Goal: Information Seeking & Learning: Learn about a topic

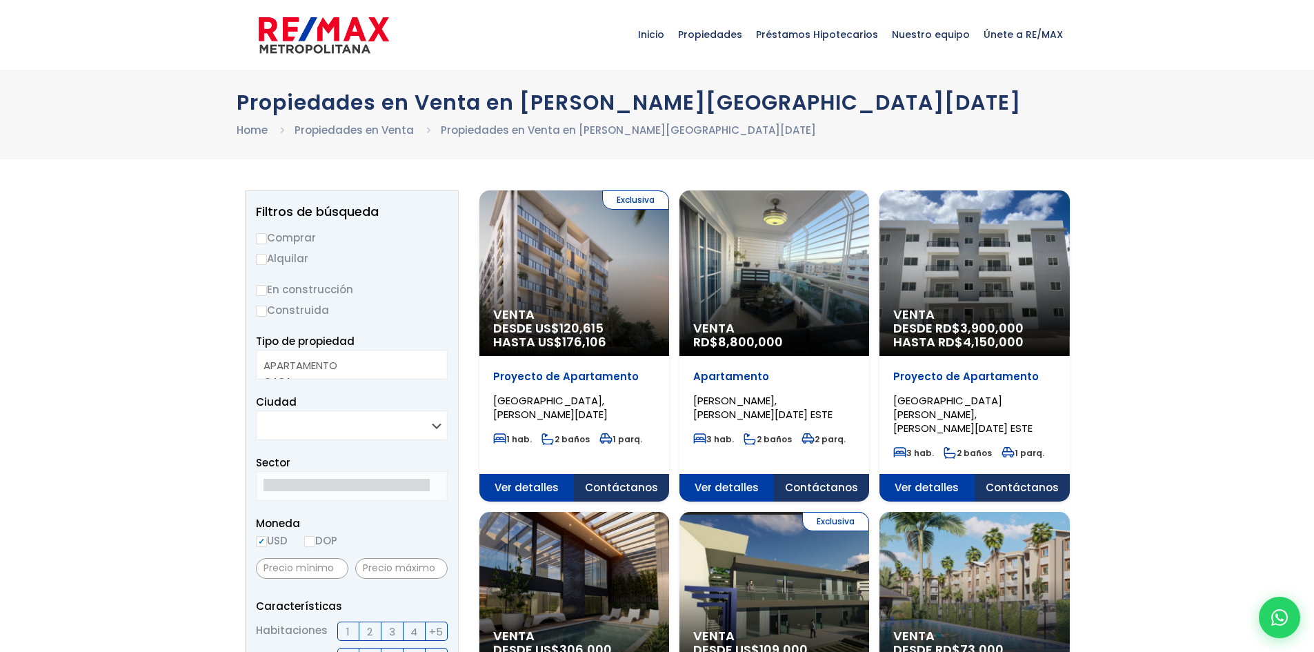
select select
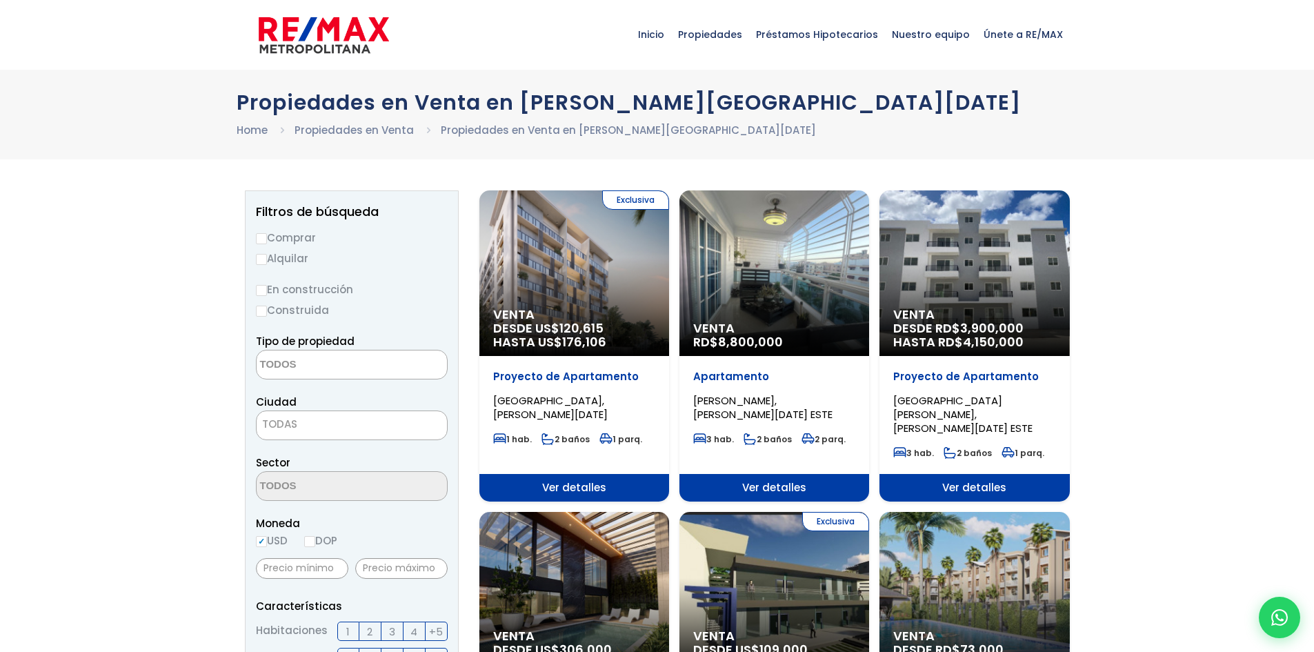
click at [266, 237] on label "Comprar" at bounding box center [352, 237] width 192 height 17
click at [263, 239] on input "Comprar" at bounding box center [261, 238] width 11 height 11
radio input "true"
click at [352, 363] on textarea "Search" at bounding box center [324, 365] width 134 height 30
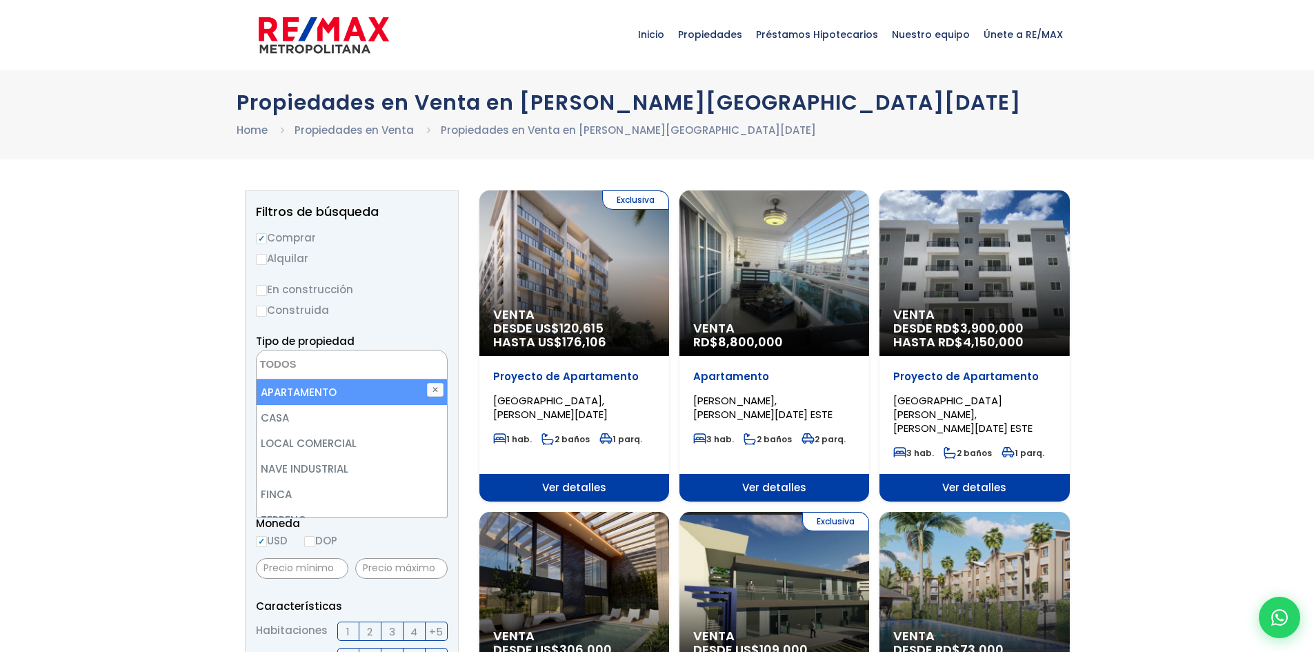
click at [348, 388] on li "APARTAMENTO" at bounding box center [352, 392] width 190 height 26
select select "apartment"
click at [430, 306] on label "Construida" at bounding box center [352, 309] width 192 height 17
click at [0, 0] on input "Construida" at bounding box center [0, 0] width 0 height 0
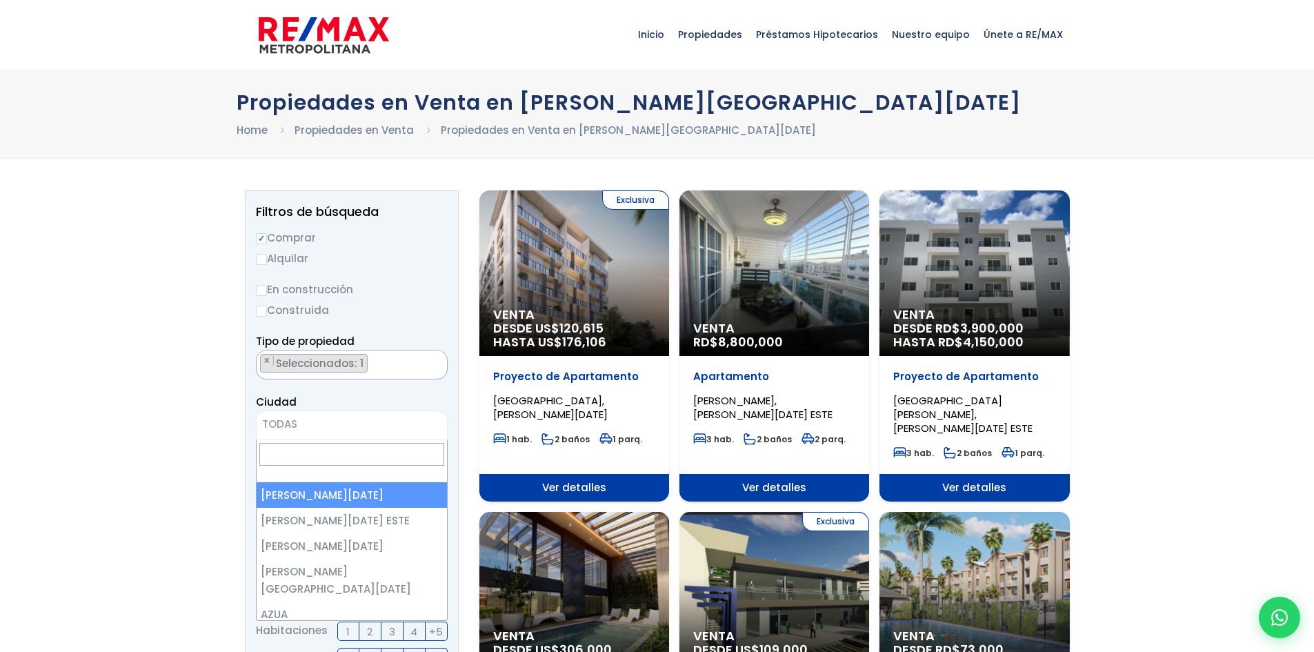
click at [346, 423] on span "TODAS" at bounding box center [352, 423] width 190 height 19
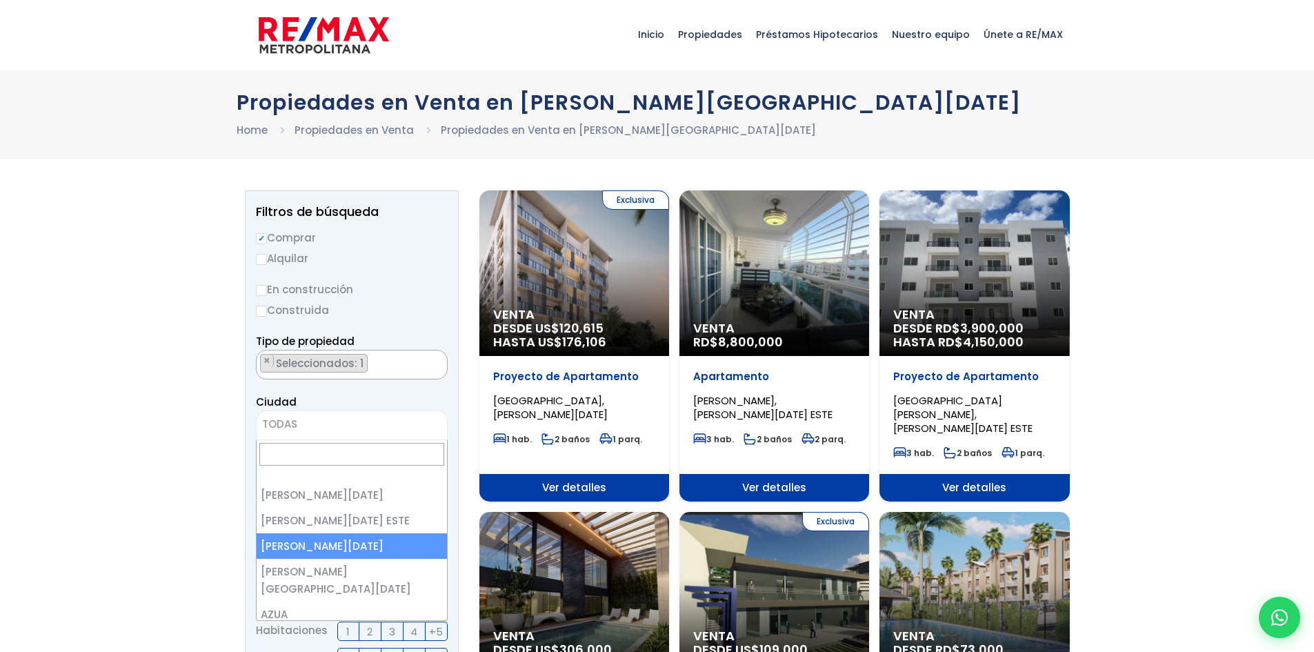
select select "149"
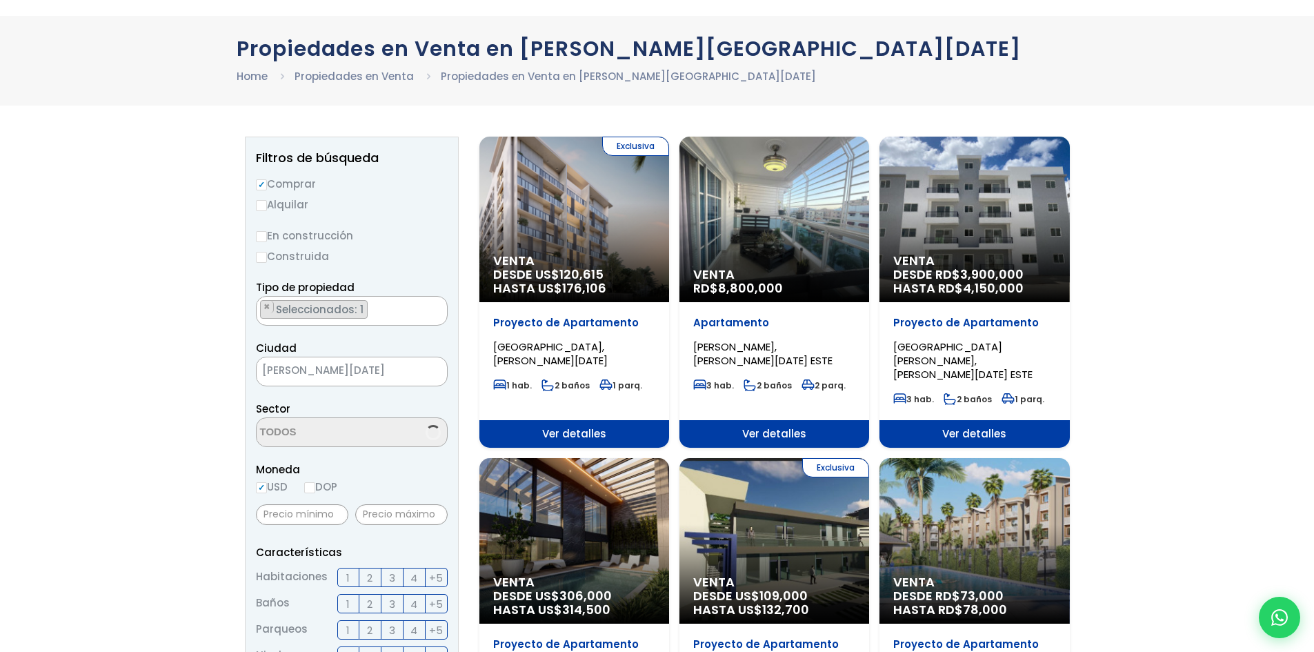
scroll to position [138, 0]
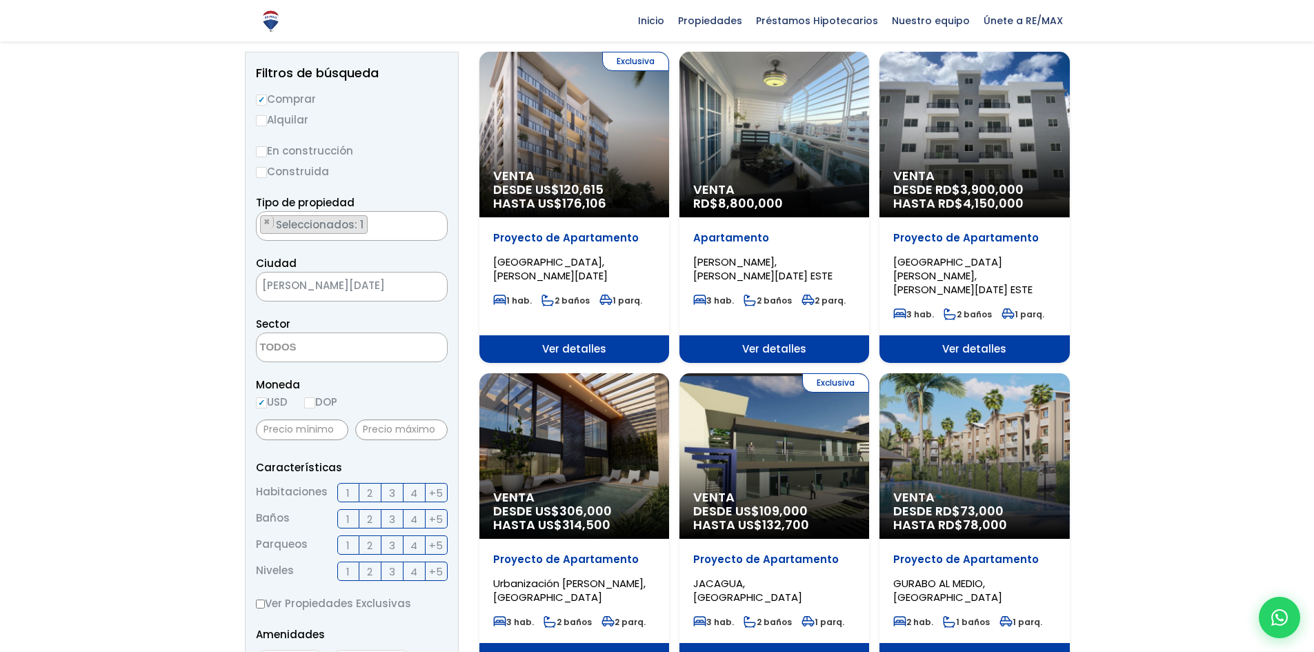
click at [326, 352] on textarea "Search" at bounding box center [324, 348] width 134 height 30
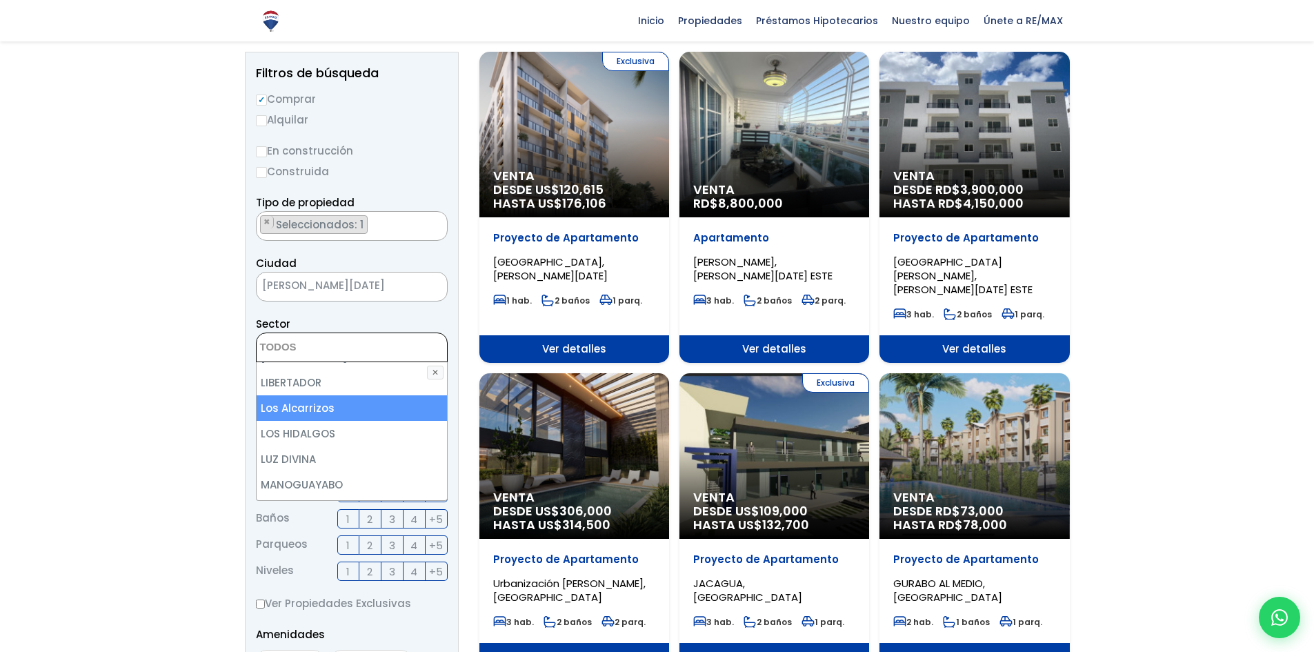
scroll to position [1448, 0]
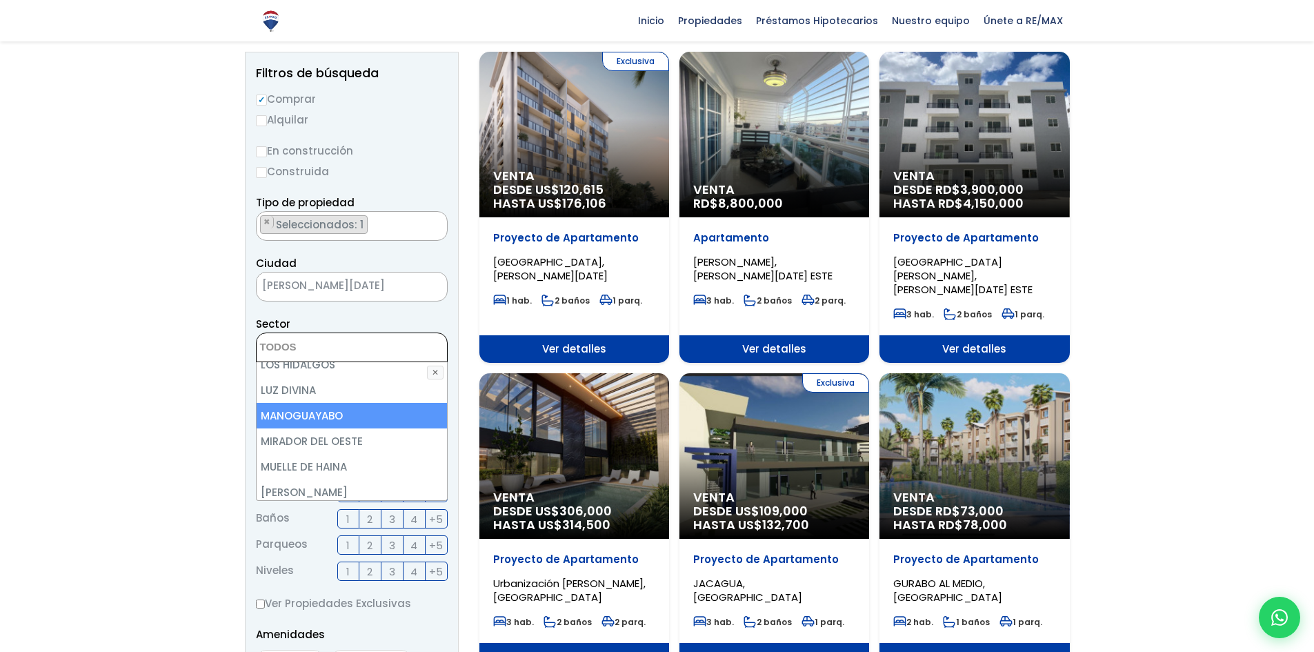
click at [340, 403] on li "MANOGUAYABO" at bounding box center [352, 416] width 190 height 26
select select "13454"
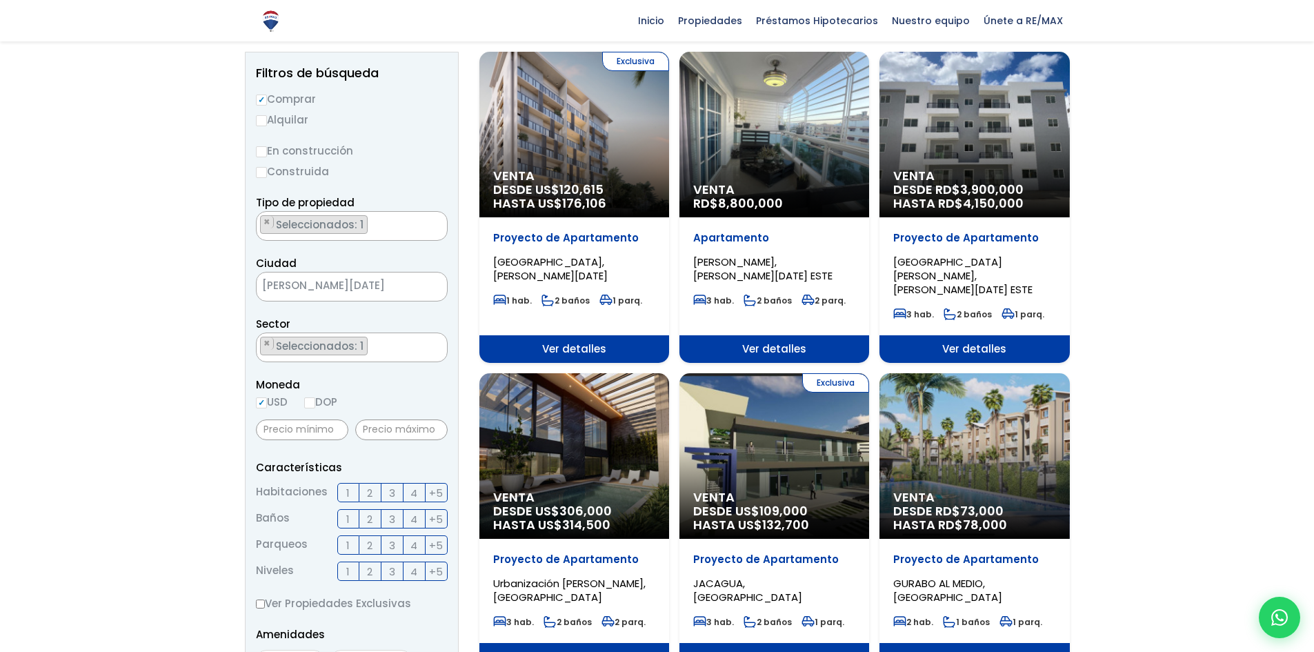
click at [314, 403] on input "DOP" at bounding box center [309, 402] width 11 height 11
radio input "true"
click at [389, 492] on span "3" at bounding box center [392, 492] width 6 height 17
click at [0, 0] on input "3" at bounding box center [0, 0] width 0 height 0
click at [372, 520] on span "2" at bounding box center [370, 518] width 6 height 17
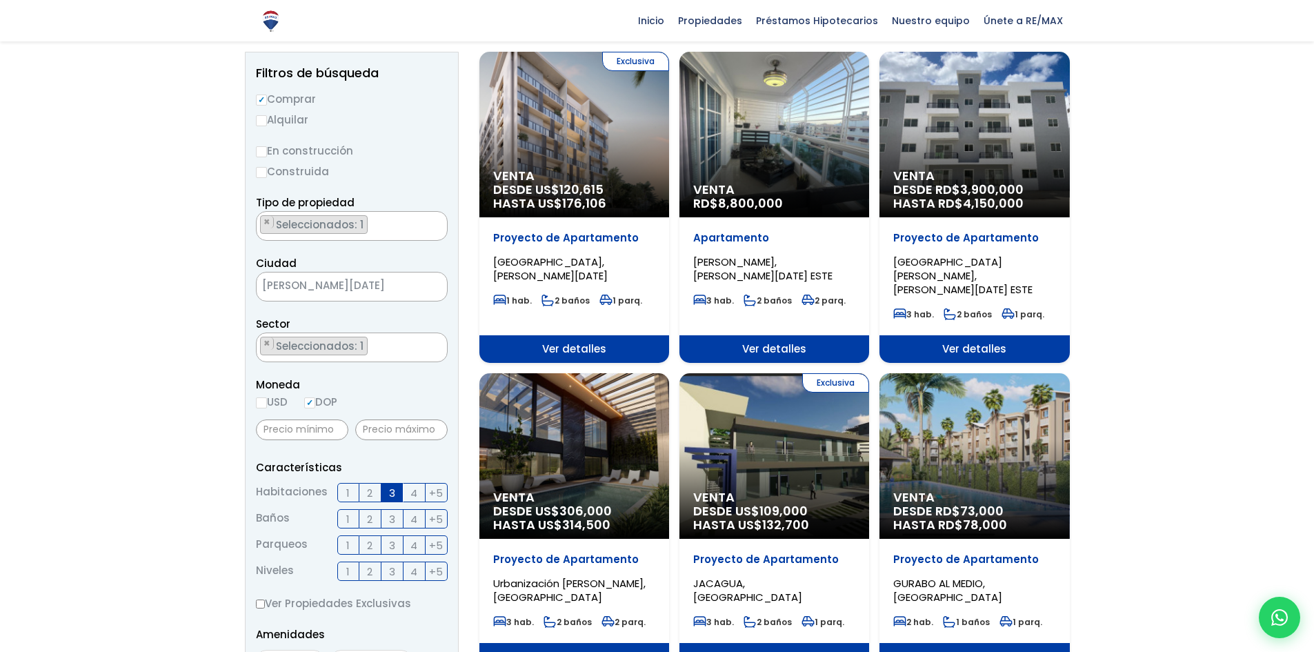
click at [0, 0] on input "2" at bounding box center [0, 0] width 0 height 0
click at [369, 540] on span "2" at bounding box center [370, 545] width 6 height 17
click at [0, 0] on input "2" at bounding box center [0, 0] width 0 height 0
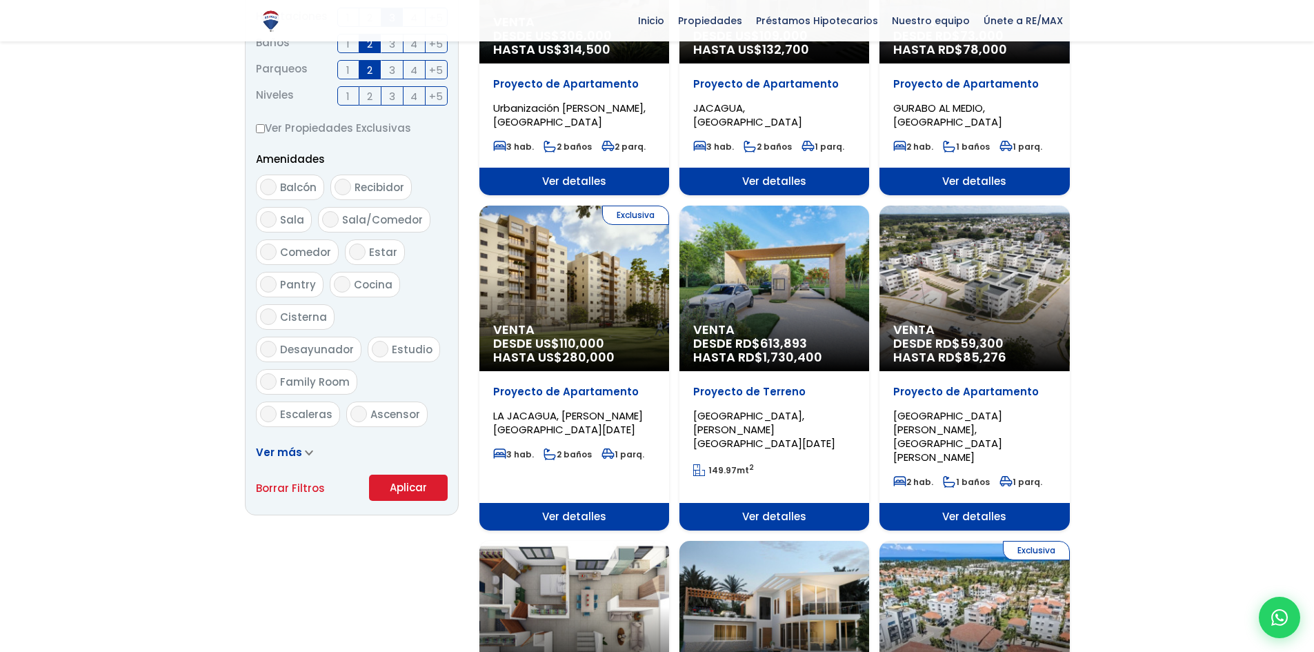
scroll to position [621, 0]
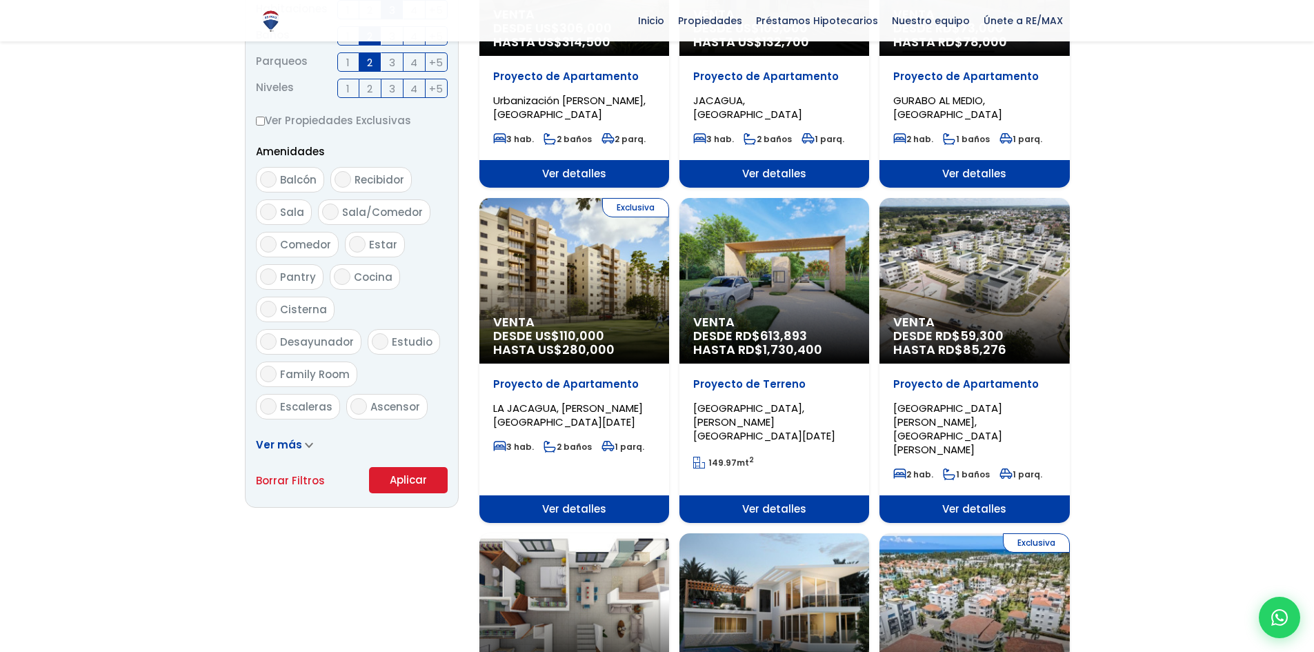
click at [421, 483] on button "Aplicar" at bounding box center [408, 480] width 79 height 26
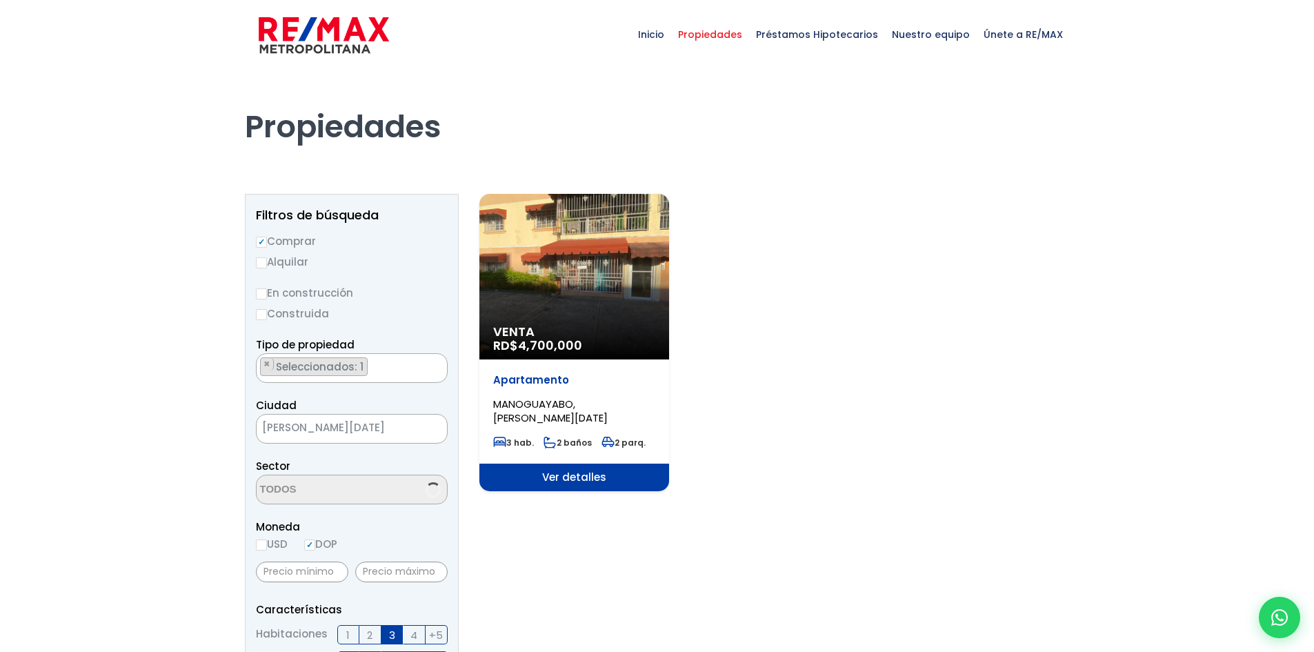
select select "13454"
